Goal: Navigation & Orientation: Find specific page/section

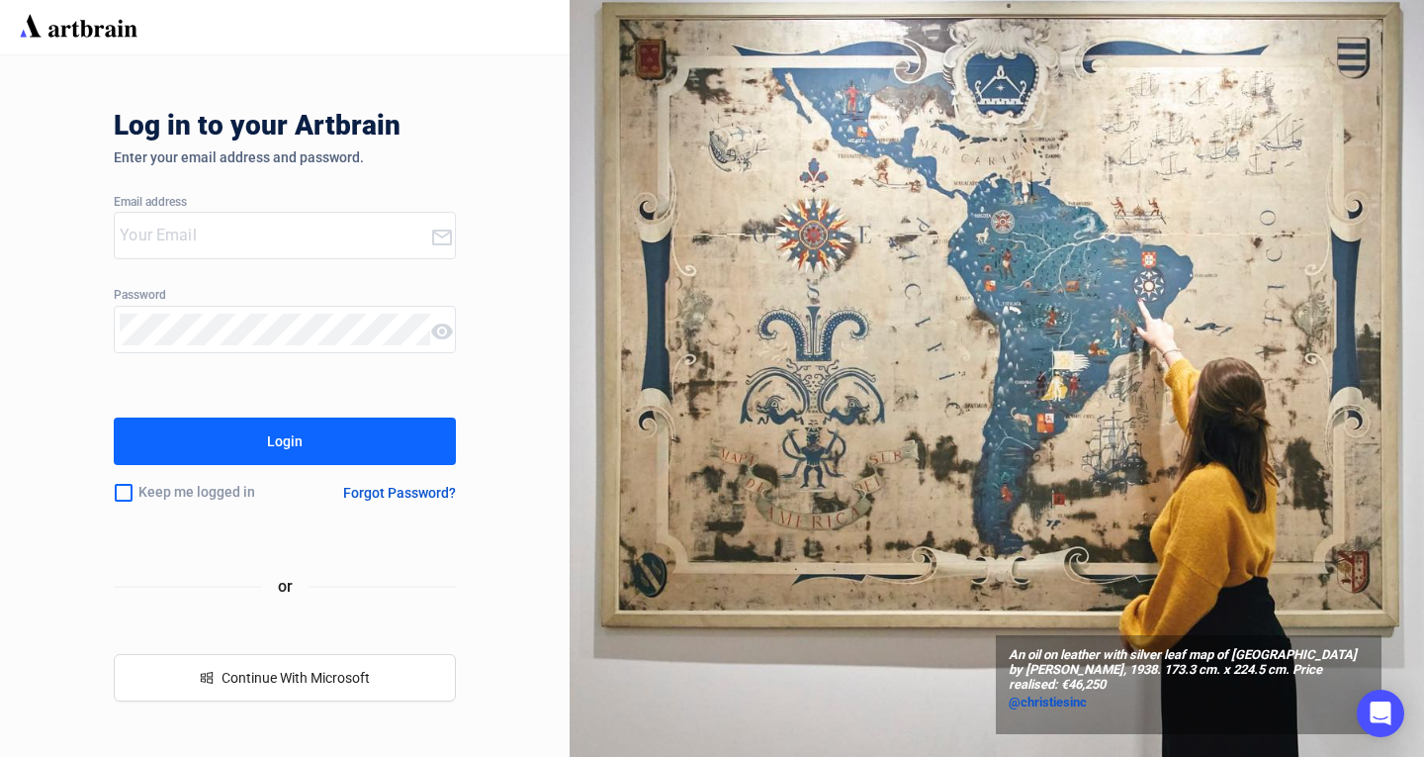
type input "[EMAIL_ADDRESS][DOMAIN_NAME]"
click at [347, 429] on button "Login" at bounding box center [285, 440] width 342 height 47
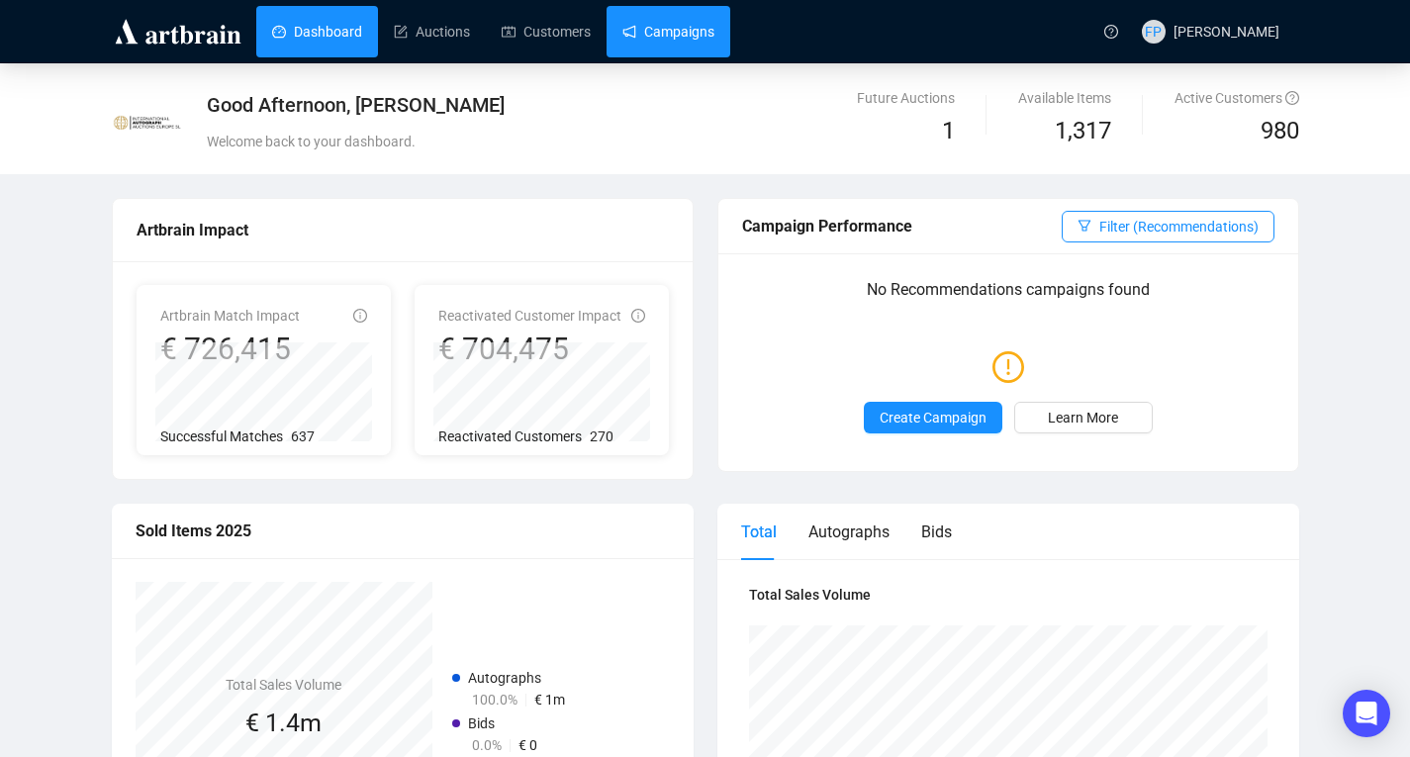
click at [657, 31] on link "Campaigns" at bounding box center [668, 31] width 92 height 51
